Goal: Check status: Check status

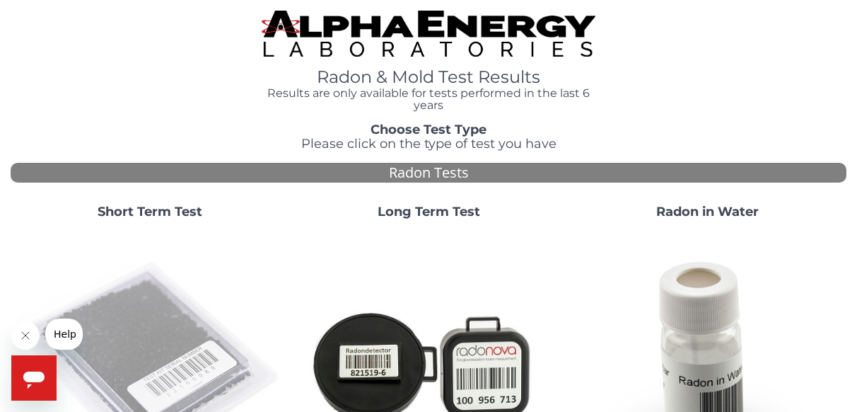
click at [141, 345] on img at bounding box center [149, 364] width 267 height 267
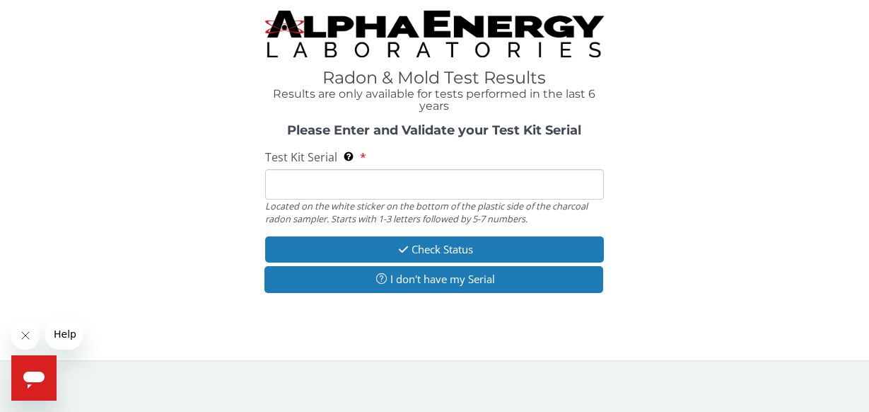
click at [330, 184] on input "Test Kit Serial Located on the white sticker on the bottom of the plastic side …" at bounding box center [434, 184] width 339 height 30
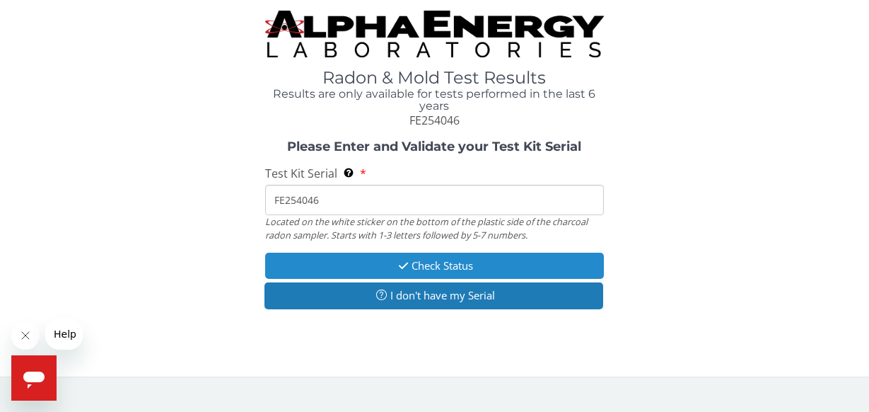
type input "FE254046"
click at [383, 261] on button "Check Status" at bounding box center [434, 265] width 339 height 26
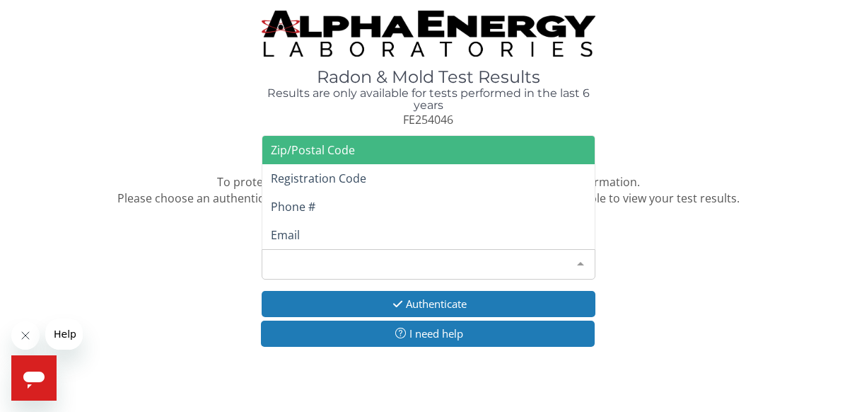
click at [529, 255] on div "Please make a selection" at bounding box center [429, 264] width 334 height 30
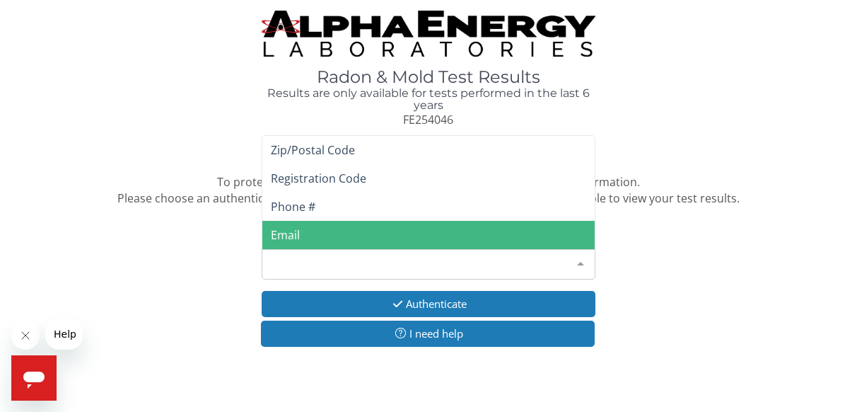
click at [298, 231] on span "Email" at bounding box center [285, 235] width 29 height 16
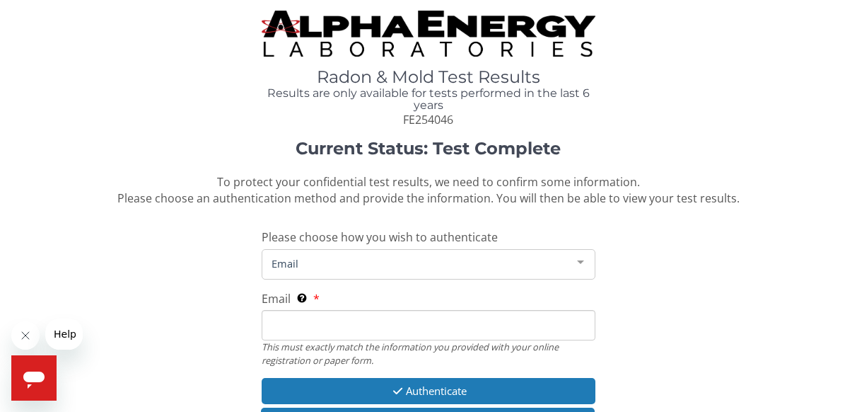
click at [312, 323] on input "Email This must exactly match the information you provided with your online reg…" at bounding box center [429, 325] width 334 height 30
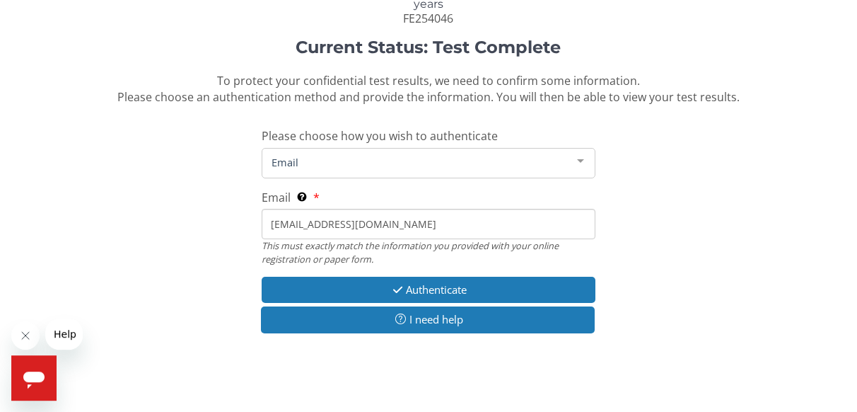
scroll to position [115, 0]
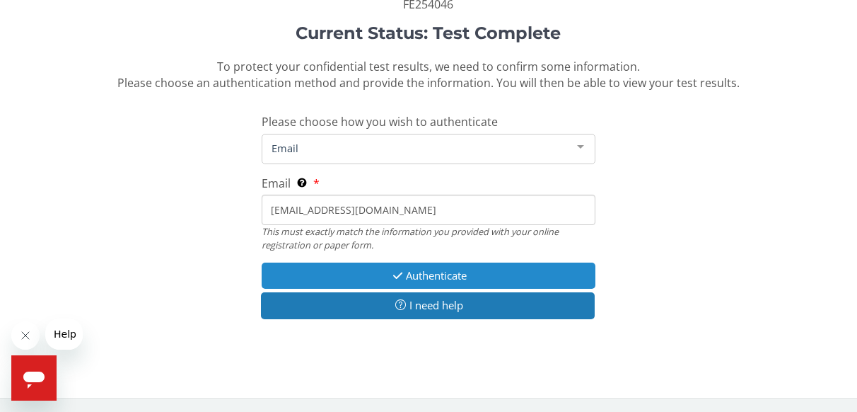
type input "[EMAIL_ADDRESS][DOMAIN_NAME]"
click at [463, 263] on button "Authenticate" at bounding box center [429, 275] width 334 height 26
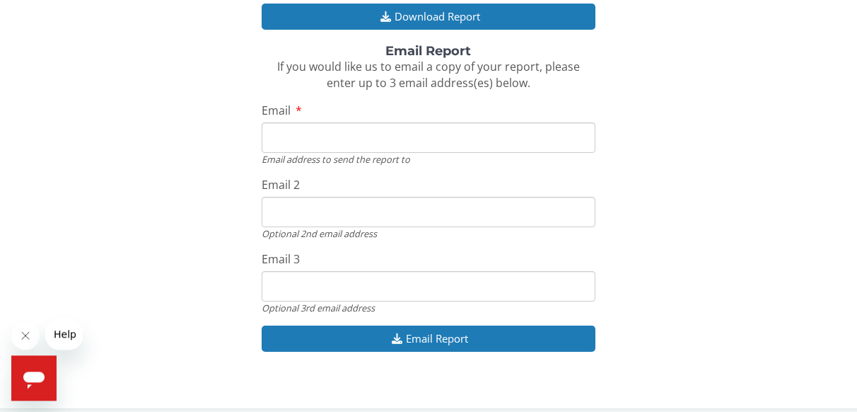
scroll to position [275, 0]
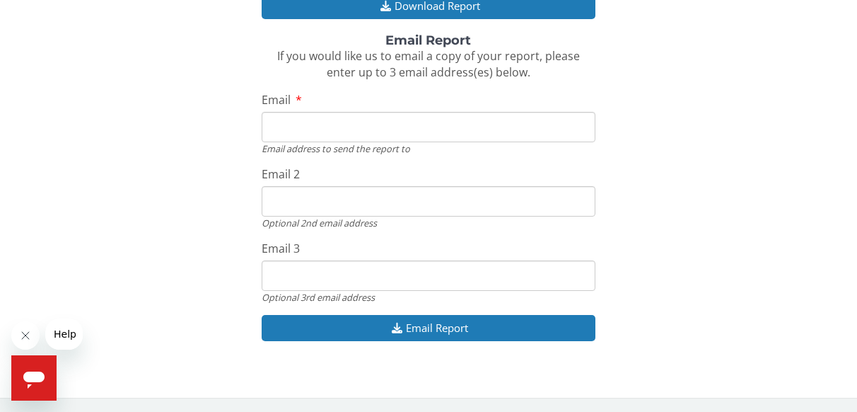
click at [317, 123] on input "Email" at bounding box center [429, 127] width 334 height 30
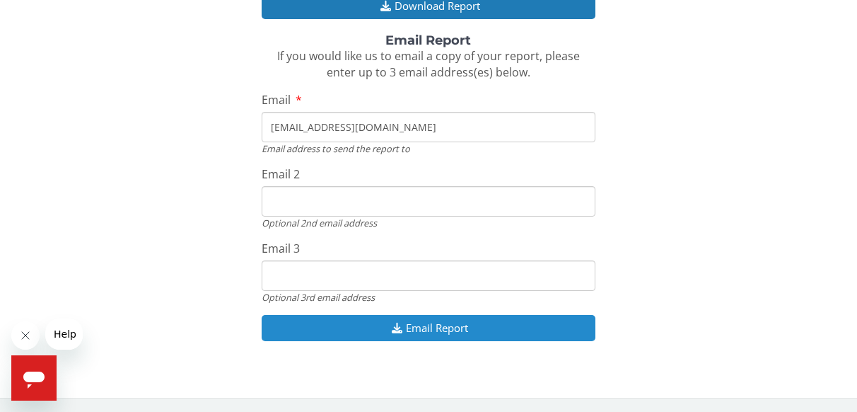
type input "[EMAIL_ADDRESS][DOMAIN_NAME]"
click at [347, 327] on button "Email Report" at bounding box center [429, 328] width 334 height 26
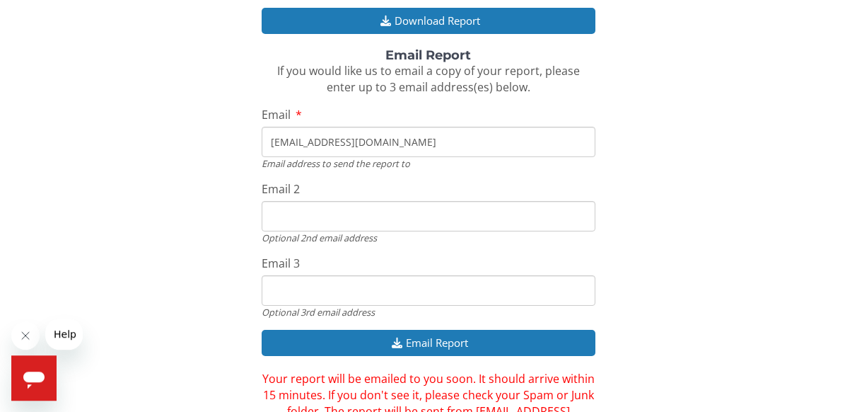
scroll to position [324, 0]
